Goal: Task Accomplishment & Management: Complete application form

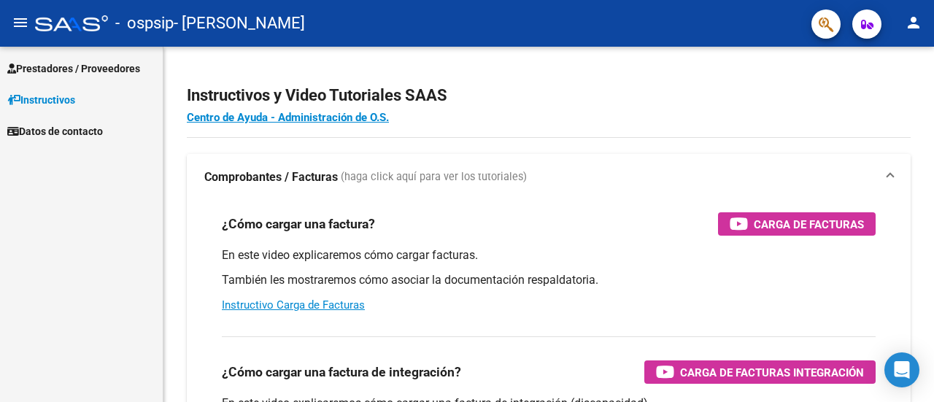
click at [50, 66] on span "Prestadores / Proveedores" at bounding box center [73, 69] width 133 height 16
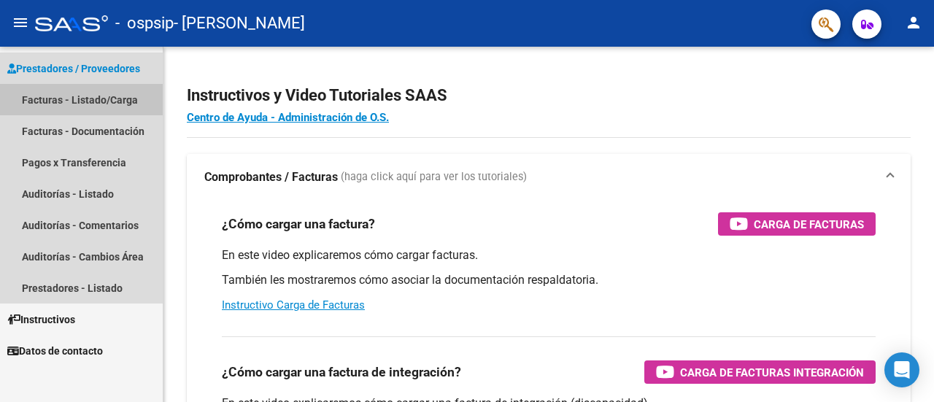
click at [47, 98] on link "Facturas - Listado/Carga" at bounding box center [81, 99] width 163 height 31
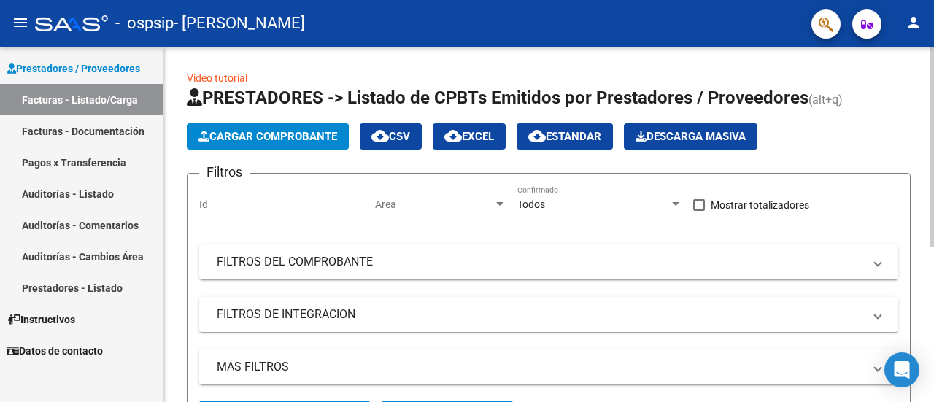
click at [282, 131] on span "Cargar Comprobante" at bounding box center [268, 136] width 139 height 13
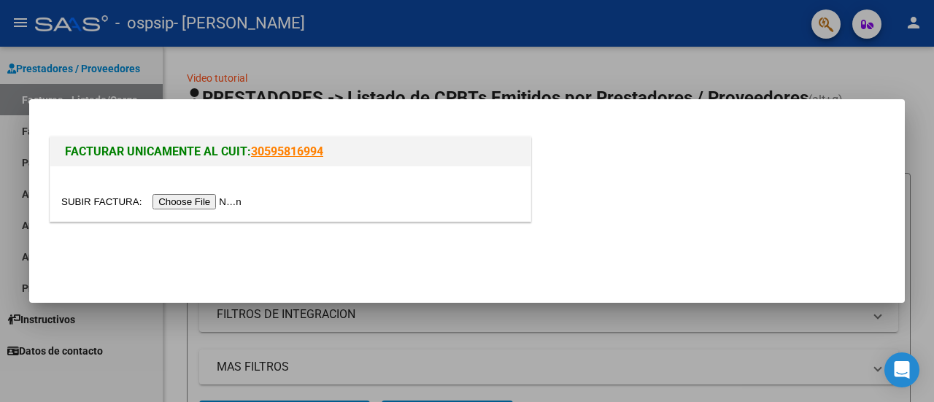
click at [209, 203] on input "file" at bounding box center [153, 201] width 185 height 15
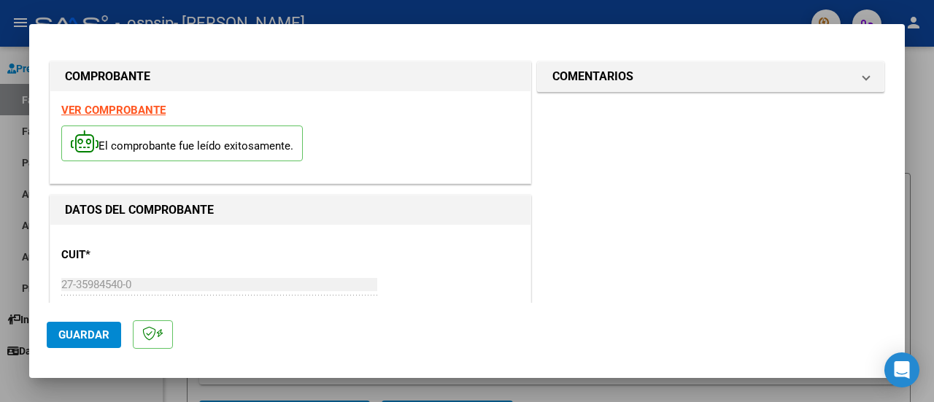
click at [292, 245] on div "CUIT * 27-35984540-0 Ingresar CUIT ANALISIS PRESTADOR" at bounding box center [290, 286] width 458 height 101
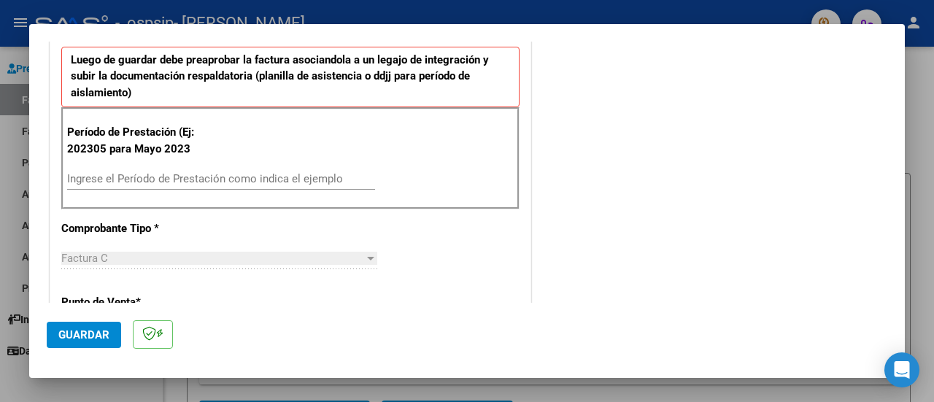
scroll to position [394, 0]
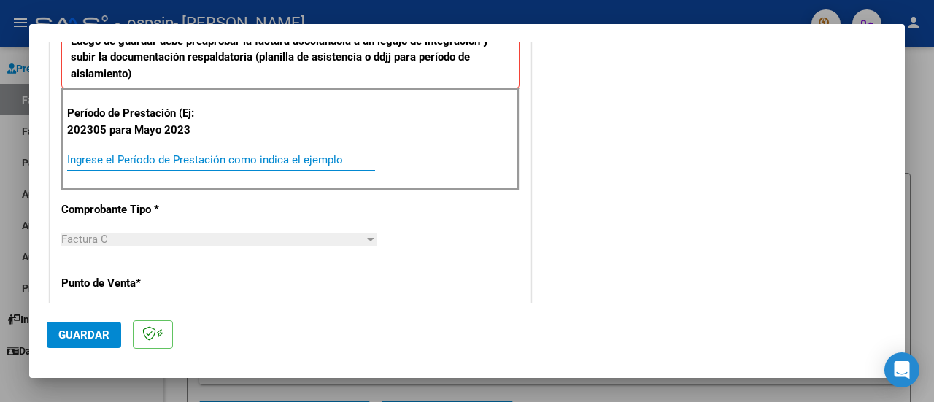
click at [182, 161] on input "Ingrese el Período de Prestación como indica el ejemplo" at bounding box center [221, 159] width 308 height 13
type input "202507"
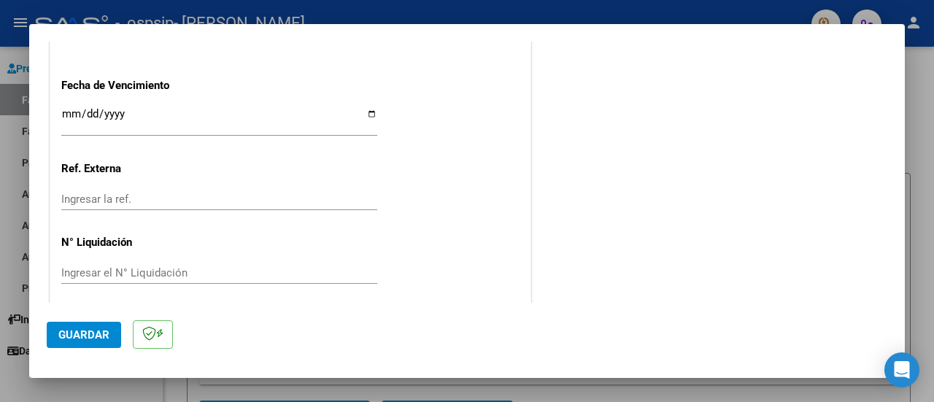
scroll to position [1025, 0]
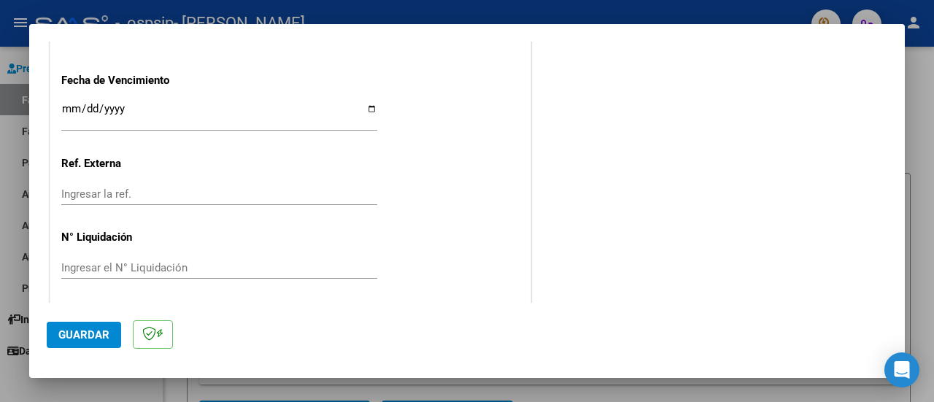
click at [82, 334] on span "Guardar" at bounding box center [83, 334] width 51 height 13
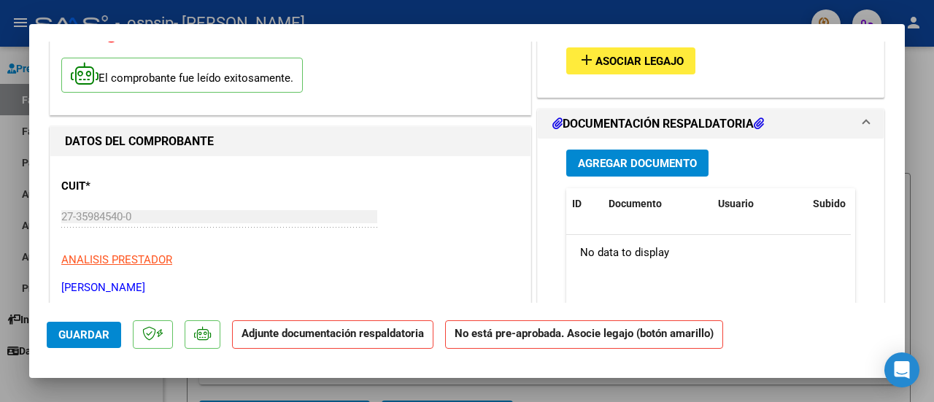
scroll to position [112, 0]
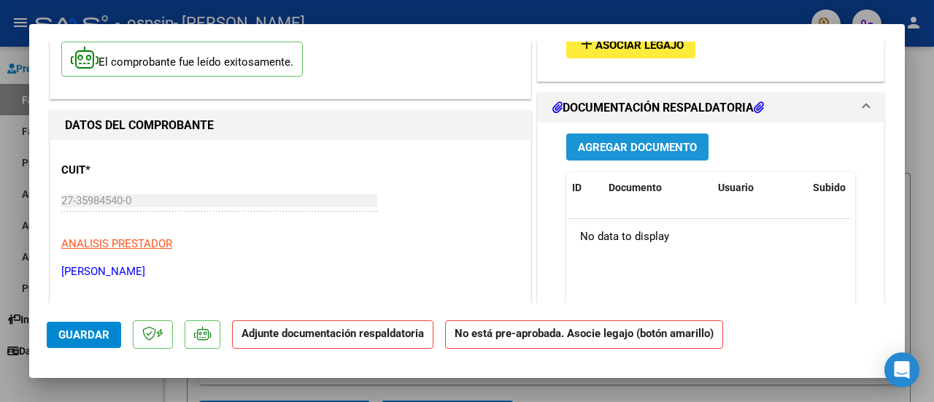
click at [609, 145] on span "Agregar Documento" at bounding box center [637, 147] width 119 height 13
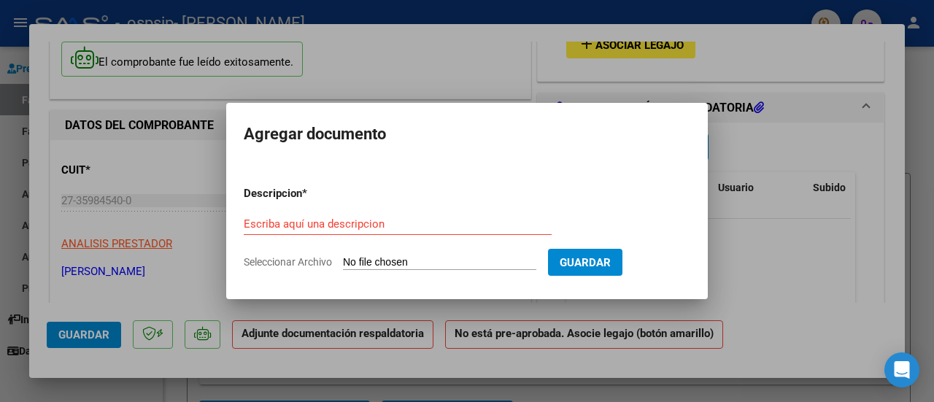
click at [288, 261] on span "Seleccionar Archivo" at bounding box center [288, 262] width 88 height 12
click at [343, 261] on input "Seleccionar Archivo" at bounding box center [439, 263] width 193 height 14
type input "C:\fakepath\asistencia julio.pdf"
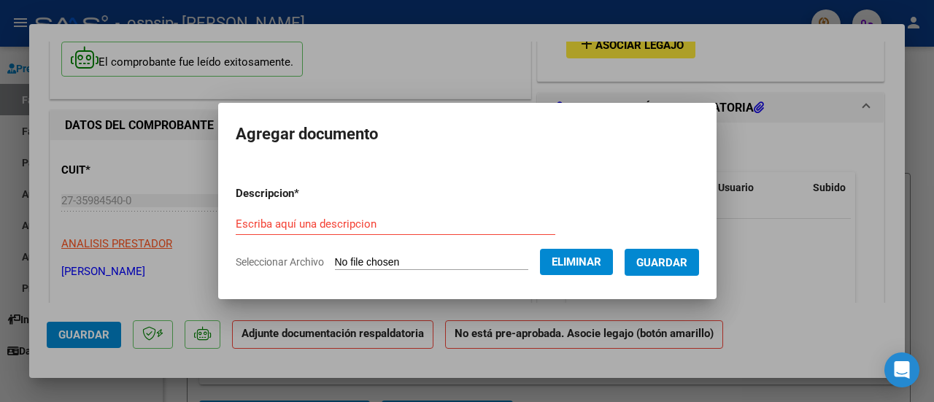
click at [661, 262] on span "Guardar" at bounding box center [661, 262] width 51 height 13
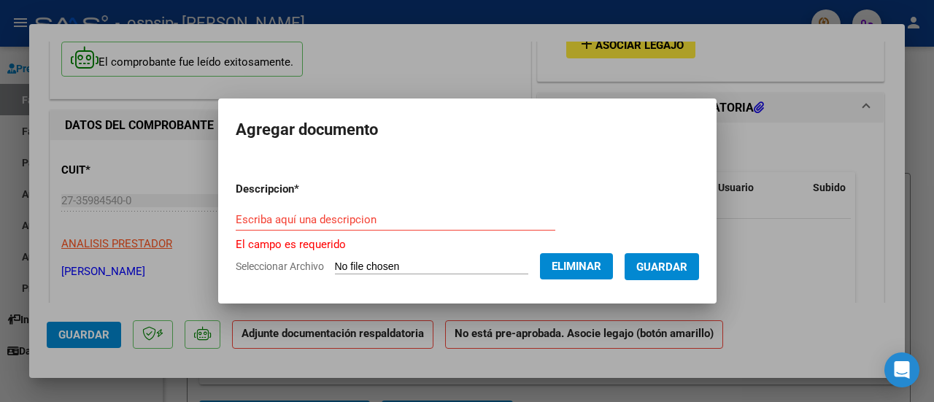
click at [313, 212] on div "Escriba aquí una descripcion" at bounding box center [396, 220] width 320 height 22
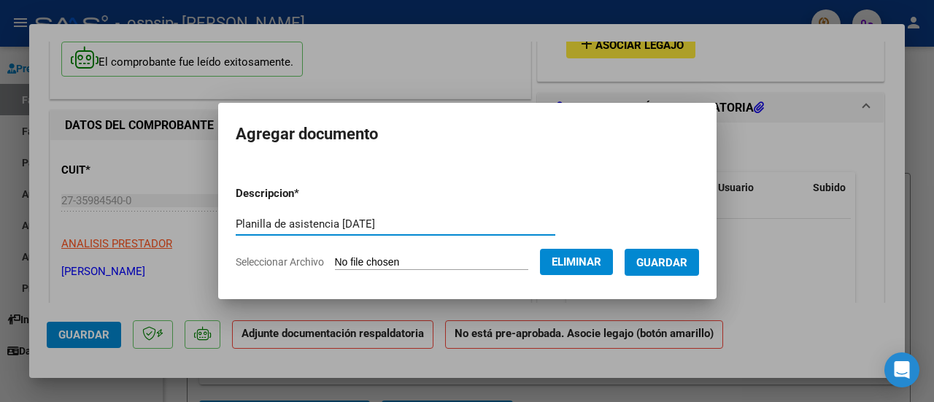
type input "Planilla de asistencia [DATE]"
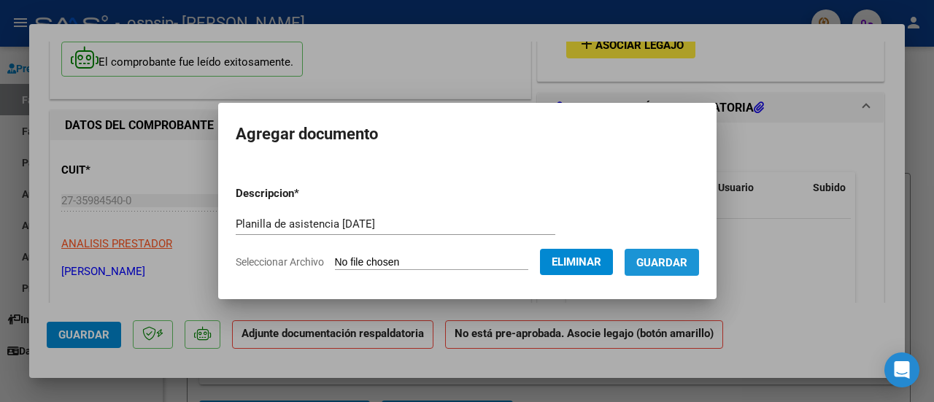
click at [687, 256] on span "Guardar" at bounding box center [661, 262] width 51 height 13
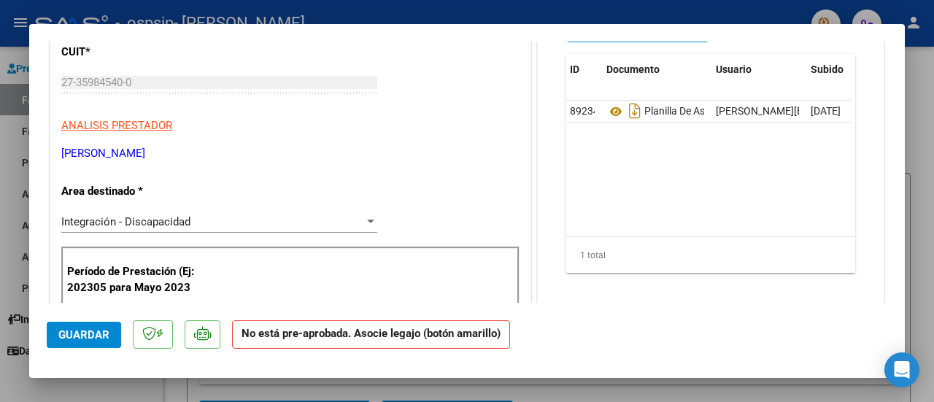
scroll to position [0, 0]
click at [80, 336] on span "Guardar" at bounding box center [83, 334] width 51 height 13
click at [82, 336] on span "Guardar" at bounding box center [83, 334] width 51 height 13
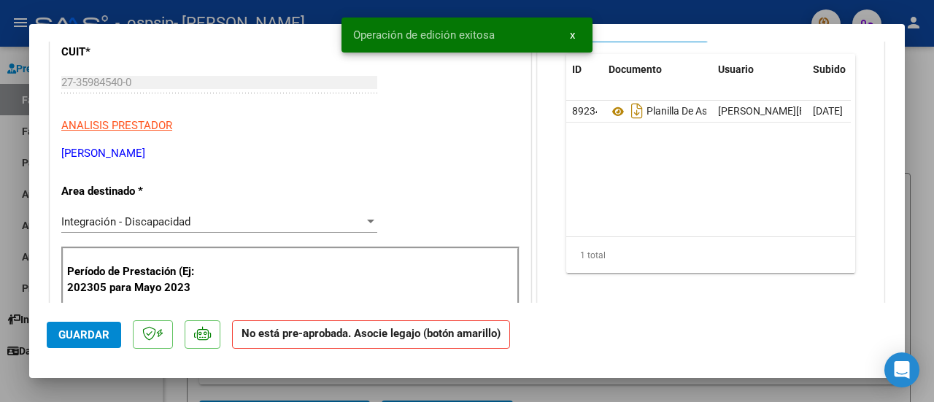
click at [922, 80] on div at bounding box center [467, 201] width 934 height 402
type input "$ 0,00"
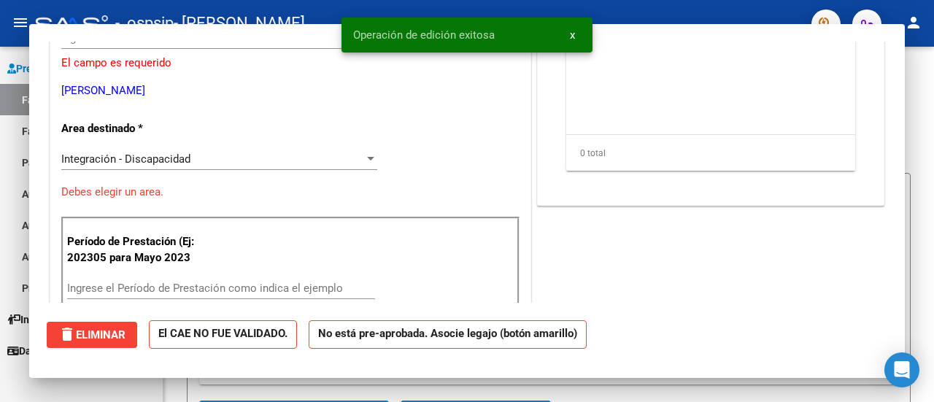
scroll to position [187, 0]
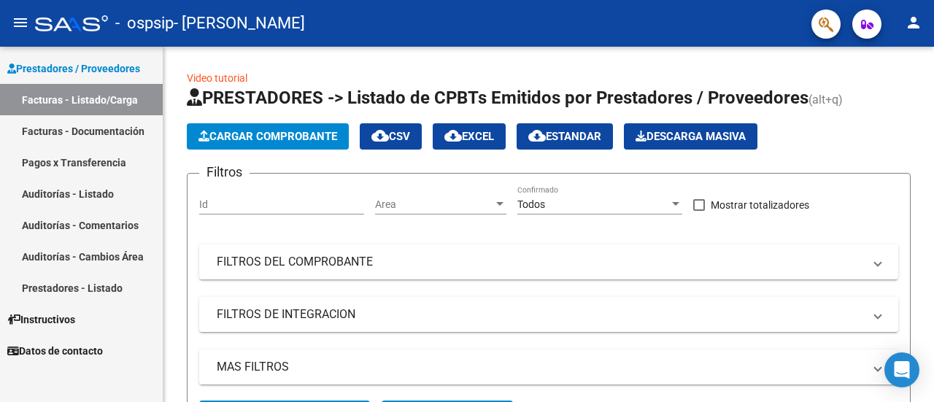
click at [126, 127] on link "Facturas - Documentación" at bounding box center [81, 130] width 163 height 31
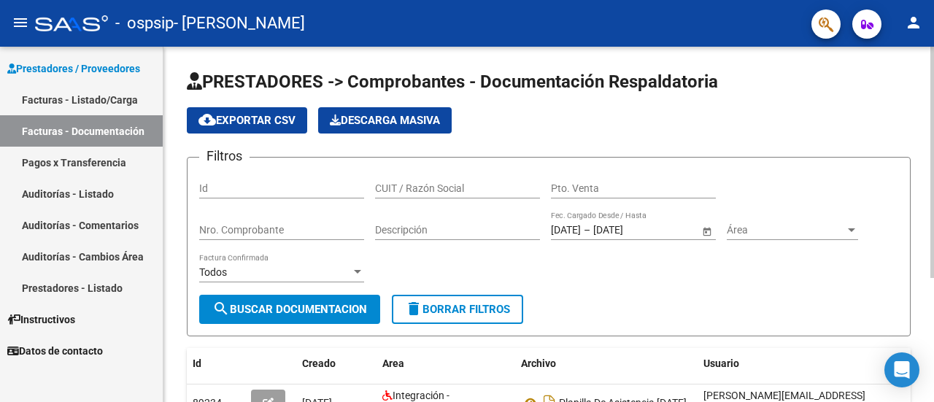
click at [920, 218] on div "PRESTADORES -> Comprobantes - Documentación Respaldatoria cloud_download Export…" at bounding box center [548, 315] width 771 height 536
